Goal: Task Accomplishment & Management: Use online tool/utility

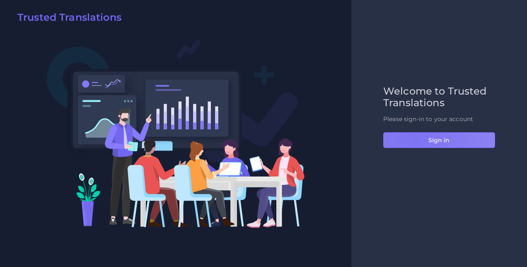
click at [414, 140] on button "Sign in" at bounding box center [439, 140] width 112 height 16
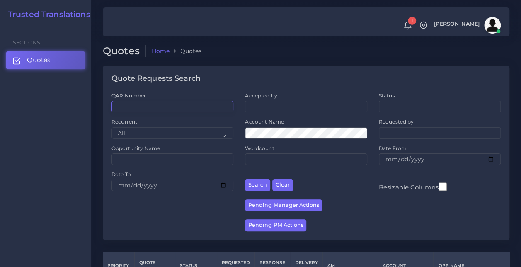
click at [130, 110] on input "QAR Number" at bounding box center [173, 107] width 122 height 12
paste input "QAR125043"
type input "QAR125043"
click at [245, 179] on button "Search" at bounding box center [257, 185] width 25 height 12
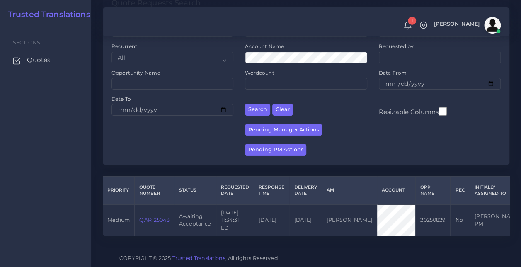
scroll to position [88, 0]
click at [155, 217] on link "QAR125043" at bounding box center [154, 220] width 30 height 6
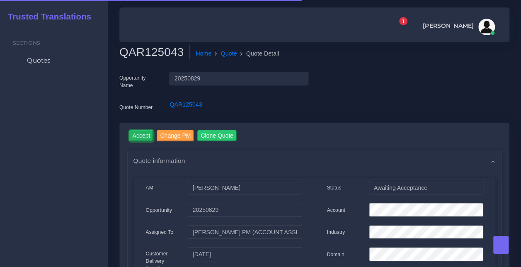
click at [136, 135] on input "Accept" at bounding box center [141, 135] width 24 height 11
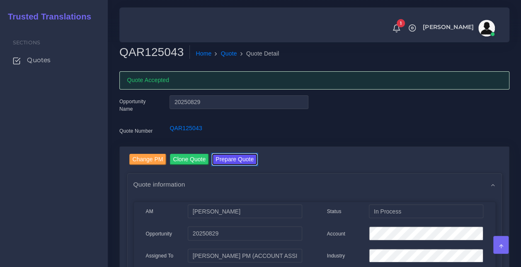
click at [232, 161] on button "Prepare Quote" at bounding box center [234, 159] width 45 height 11
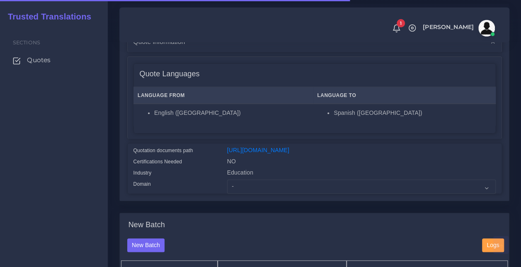
scroll to position [119, 0]
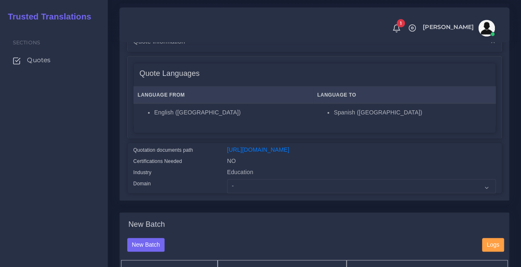
drag, startPoint x: 287, startPoint y: 169, endPoint x: 226, endPoint y: 152, distance: 63.6
click at [226, 152] on div "[URL][DOMAIN_NAME]" at bounding box center [361, 151] width 281 height 11
copy link "[URL][DOMAIN_NAME]"
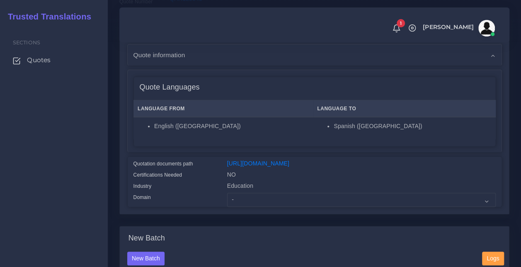
scroll to position [106, 0]
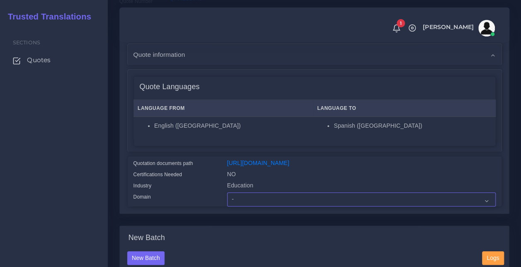
click at [250, 206] on select "- Advertising and Media Agriculture, Forestry and Fishing Architecture, Buildin…" at bounding box center [361, 199] width 269 height 14
select select "Education"
click at [227, 206] on select "- Advertising and Media Agriculture, Forestry and Fishing Architecture, Buildin…" at bounding box center [361, 199] width 269 height 14
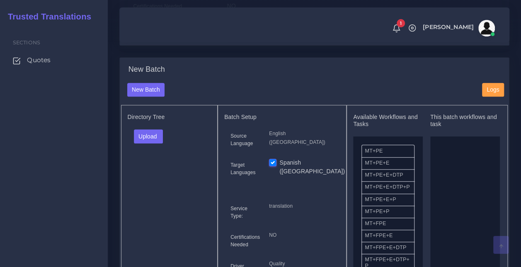
scroll to position [275, 0]
click at [157, 143] on button "Upload" at bounding box center [148, 136] width 29 height 14
click at [155, 172] on label "Files" at bounding box center [162, 167] width 57 height 10
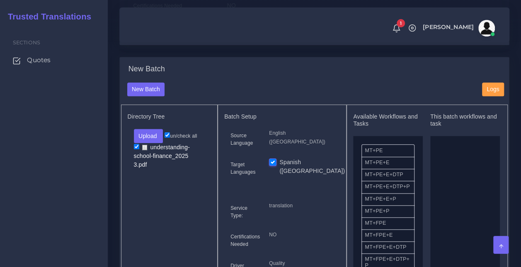
scroll to position [31, 0]
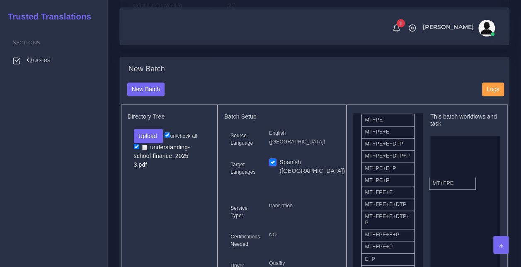
drag, startPoint x: 394, startPoint y: 214, endPoint x: 462, endPoint y: 199, distance: 69.1
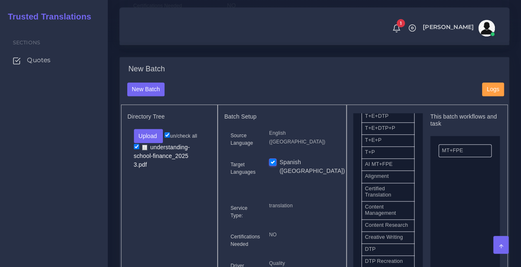
scroll to position [288, 0]
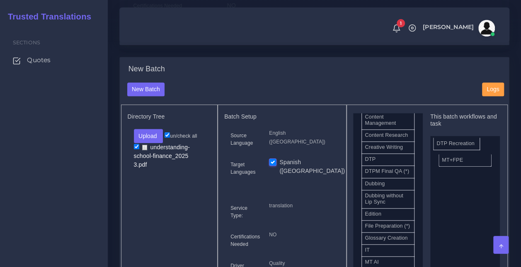
drag, startPoint x: 386, startPoint y: 196, endPoint x: 466, endPoint y: 154, distance: 90.7
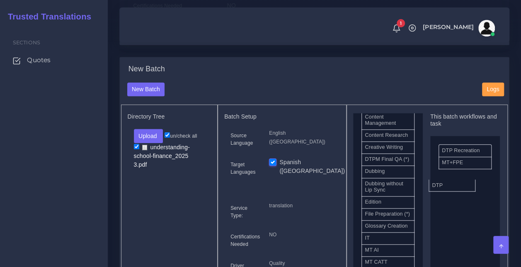
drag, startPoint x: 396, startPoint y: 183, endPoint x: 463, endPoint y: 199, distance: 69.2
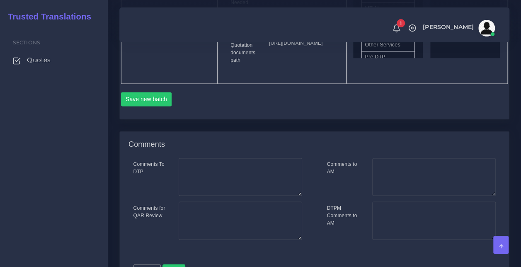
scroll to position [568, 0]
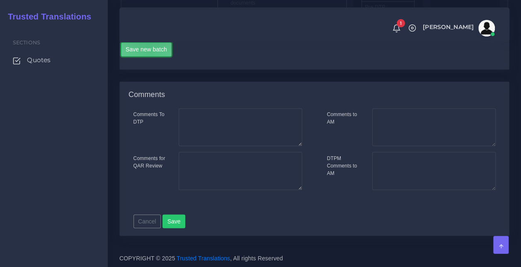
click at [149, 56] on button "Save new batch" at bounding box center [146, 49] width 51 height 14
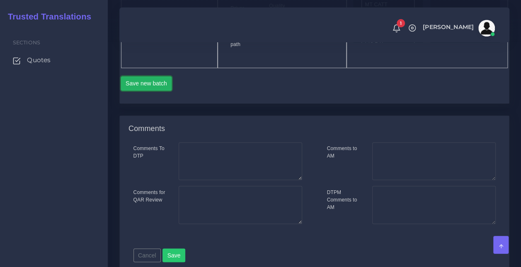
scroll to position [531, 0]
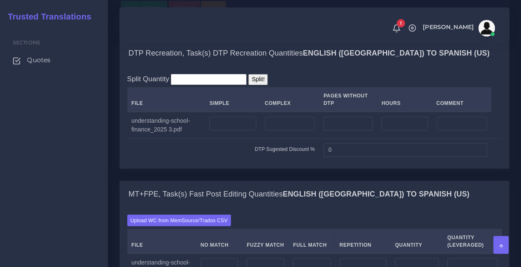
scroll to position [633, 0]
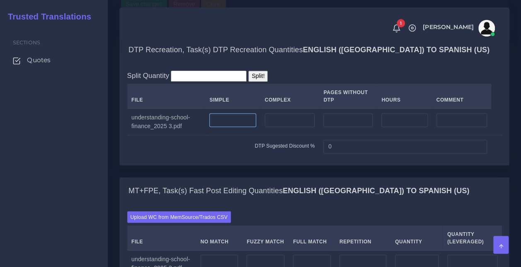
click at [229, 127] on input "number" at bounding box center [232, 120] width 46 height 14
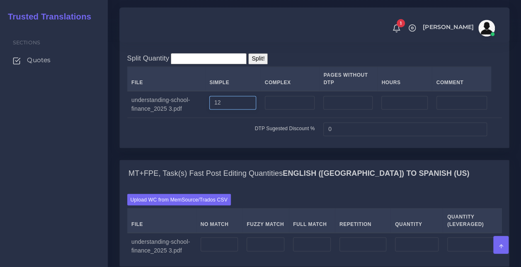
scroll to position [653, 0]
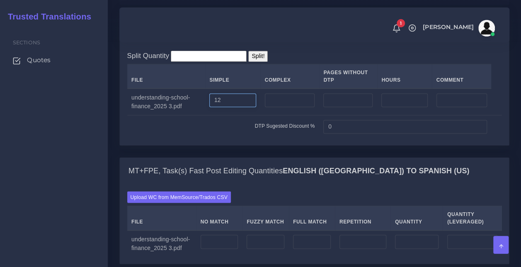
type input "1"
click at [283, 107] on input "1" at bounding box center [290, 100] width 50 height 14
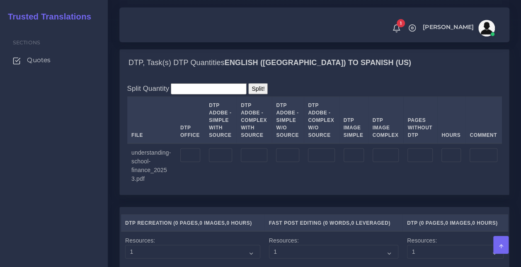
scroll to position [879, 0]
type input "12"
click at [215, 163] on input "number" at bounding box center [220, 155] width 23 height 14
type input "12"
click at [329, 134] on div "Split Quantity Split! File DTP Office DTP Adobe - Simple With Source DTP Adobe …" at bounding box center [314, 135] width 389 height 119
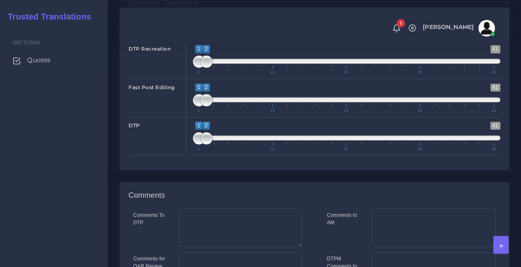
scroll to position [1183, 0]
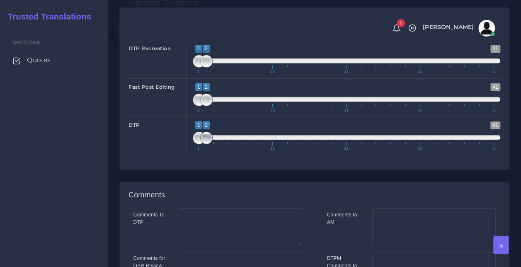
type input "1;3"
drag, startPoint x: 204, startPoint y: 191, endPoint x: 211, endPoint y: 192, distance: 6.7
click at [211, 144] on span at bounding box center [213, 138] width 12 height 12
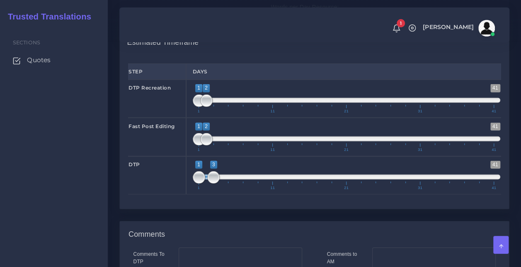
scroll to position [1144, 0]
type input "1;1"
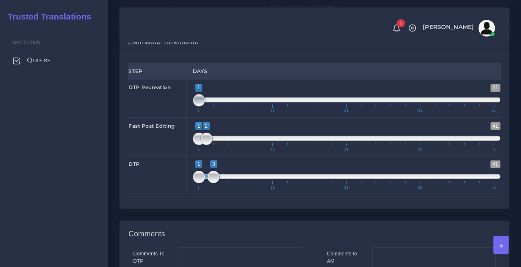
drag, startPoint x: 207, startPoint y: 151, endPoint x: 198, endPoint y: 155, distance: 9.6
click at [198, 107] on span at bounding box center [199, 100] width 12 height 12
type input "2;3"
drag, startPoint x: 197, startPoint y: 231, endPoint x: 202, endPoint y: 231, distance: 5.5
click at [202, 183] on span at bounding box center [206, 177] width 12 height 12
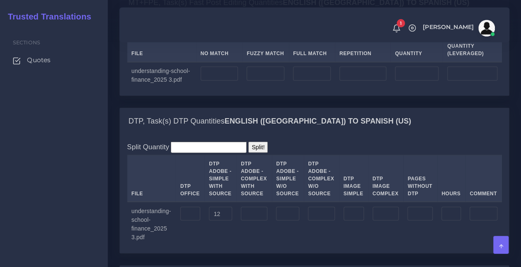
scroll to position [816, 0]
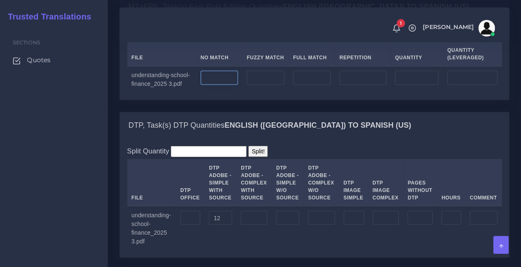
click at [228, 85] on input "number" at bounding box center [220, 78] width 38 height 14
type input "4979"
click at [284, 80] on div "Upload WC from MemSource/Trados CSV File No Match Fuzzy Match Full Match Repeti…" at bounding box center [314, 60] width 389 height 80
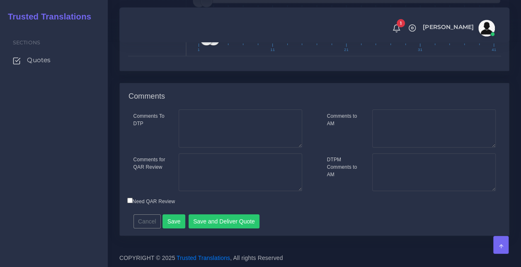
scroll to position [1336, 0]
click at [394, 129] on textarea "Comments to AM" at bounding box center [434, 128] width 124 height 38
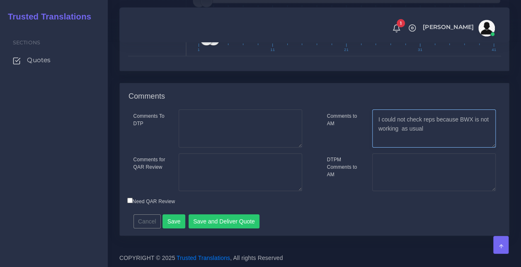
type textarea "I could not check reps because BWX is not working as usual"
click at [420, 150] on div "Comments to AM I could not check reps because BWX is not working as usual DTPM …" at bounding box center [412, 152] width 194 height 87
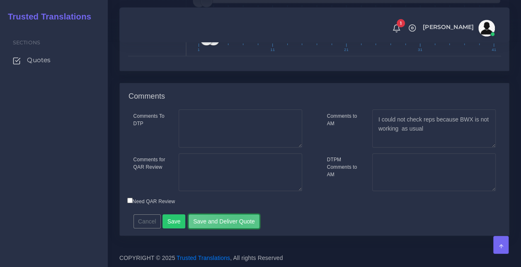
click at [234, 223] on button "Save and Deliver Quote" at bounding box center [224, 221] width 71 height 14
